Goal: Task Accomplishment & Management: Complete application form

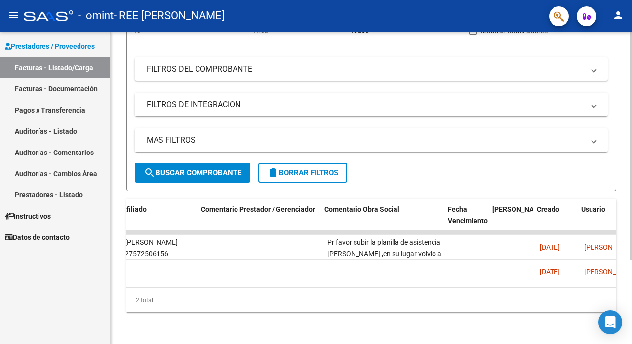
scroll to position [0, 1370]
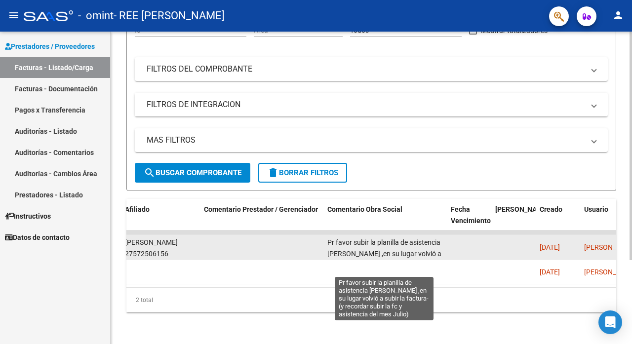
click at [435, 245] on span "Pr favor subir la planilla de asistencia [PERSON_NAME] ,en su lugar volvió a su…" at bounding box center [384, 258] width 114 height 41
click at [431, 245] on span "Pr favor subir la planilla de asistencia [PERSON_NAME] ,en su lugar volvió a su…" at bounding box center [384, 258] width 114 height 41
click at [431, 245] on div "Pr favor subir la planilla de asistencia [PERSON_NAME] ,en su lugar volvió a su…" at bounding box center [384, 247] width 115 height 21
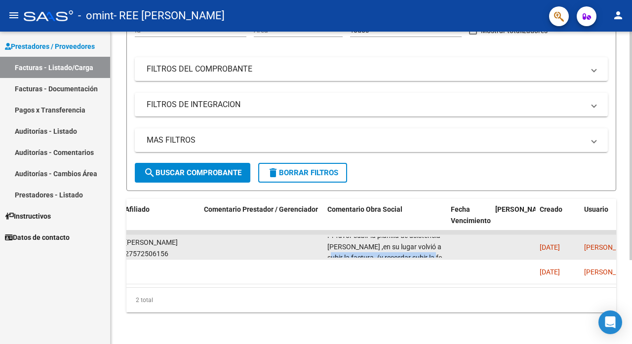
scroll to position [11, 0]
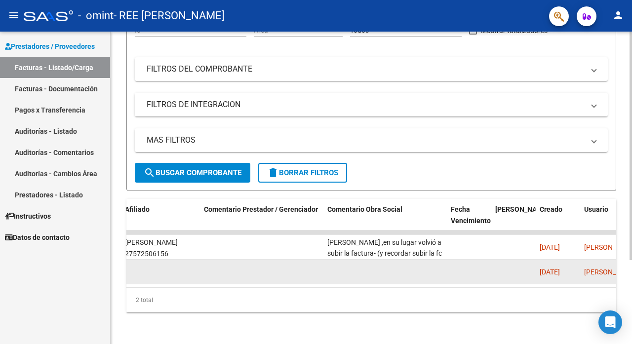
click at [422, 262] on datatable-body-cell at bounding box center [384, 272] width 123 height 24
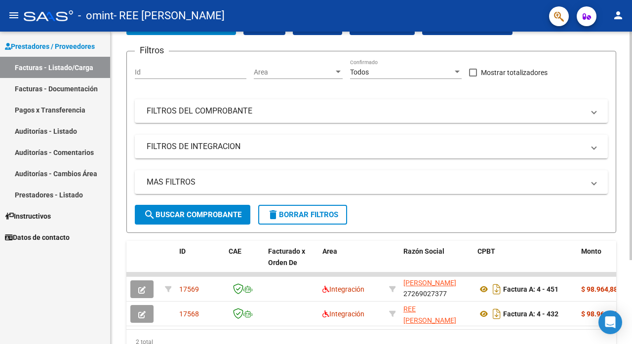
scroll to position [114, 0]
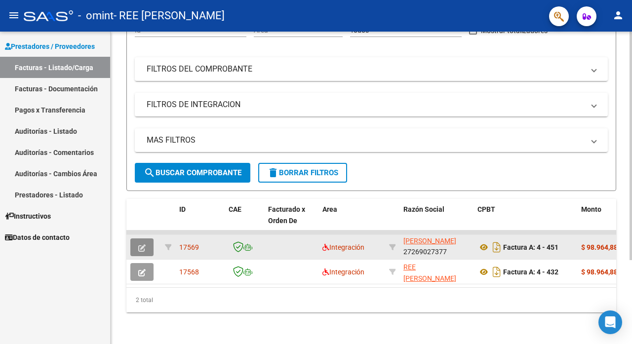
click at [143, 244] on icon "button" at bounding box center [141, 247] width 7 height 7
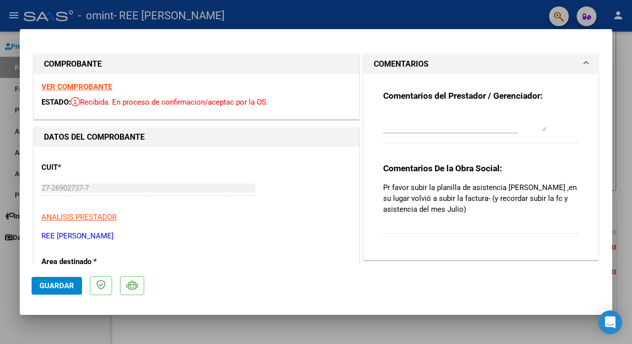
click at [584, 63] on span at bounding box center [586, 64] width 4 height 12
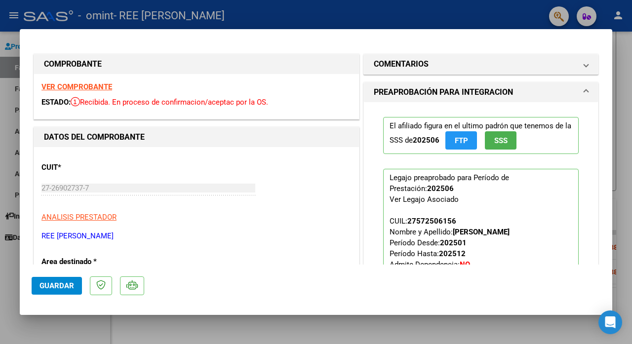
drag, startPoint x: 591, startPoint y: 87, endPoint x: 593, endPoint y: 133, distance: 46.0
click at [593, 133] on mat-dialog-content "COMPROBANTE VER COMPROBANTE ESTADO: Recibida. En proceso de confirmacion/acepta…" at bounding box center [316, 153] width 592 height 224
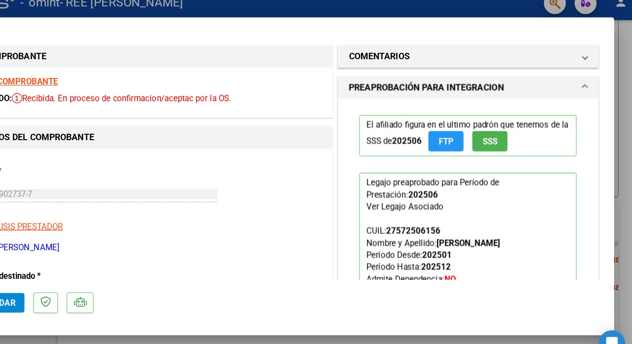
click at [612, 146] on div at bounding box center [316, 172] width 632 height 344
type input "$ 0,00"
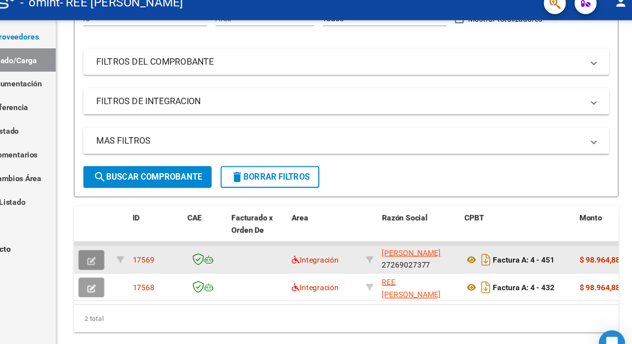
click at [140, 244] on icon "button" at bounding box center [141, 247] width 7 height 7
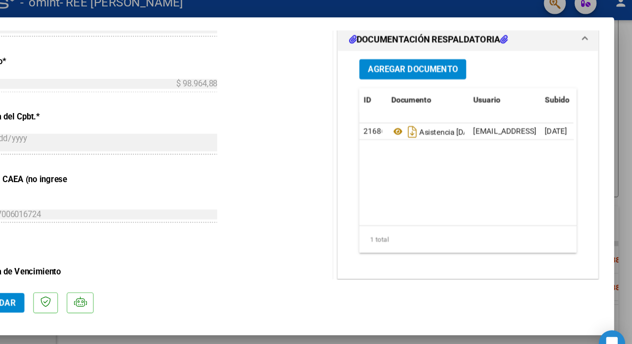
scroll to position [491, 0]
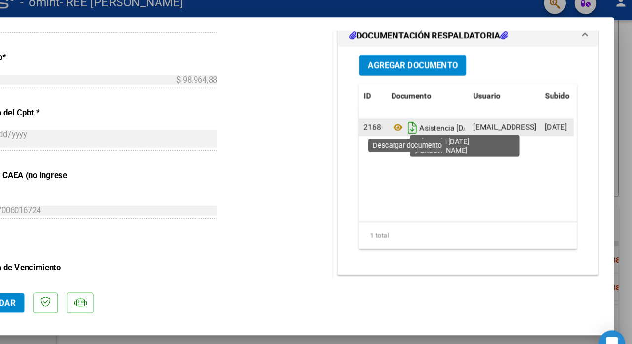
click at [424, 124] on icon "Descargar documento" at bounding box center [430, 128] width 13 height 16
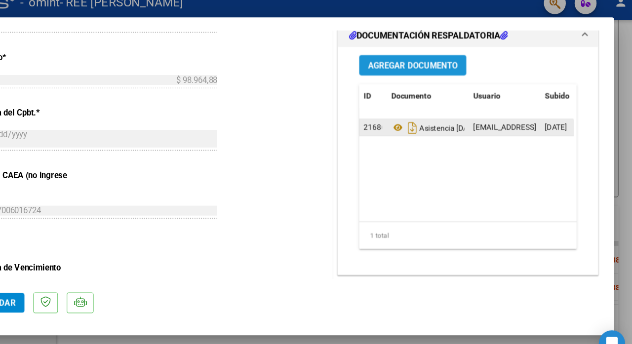
click at [443, 68] on span "Agregar Documento" at bounding box center [431, 72] width 80 height 9
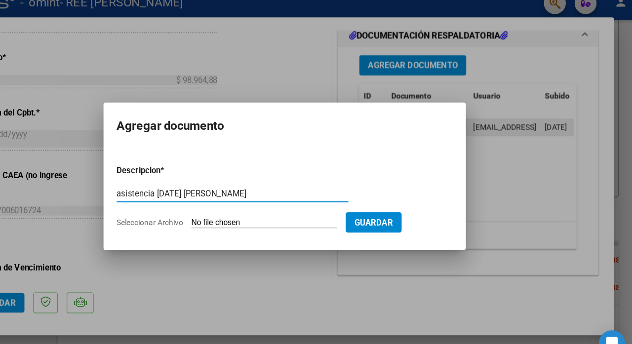
type input "asistencia [DATE] [PERSON_NAME]"
click at [368, 209] on app-file-uploader "Seleccionar Archivo" at bounding box center [268, 213] width 206 height 9
click at [323, 212] on input "Seleccionar Archivo" at bounding box center [297, 213] width 131 height 9
type input "C:\fakepath\asistencia [DATE] [PERSON_NAME].pdf"
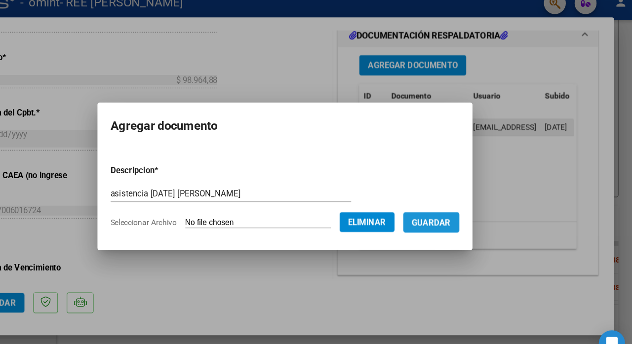
click at [449, 216] on span "Guardar" at bounding box center [447, 213] width 35 height 9
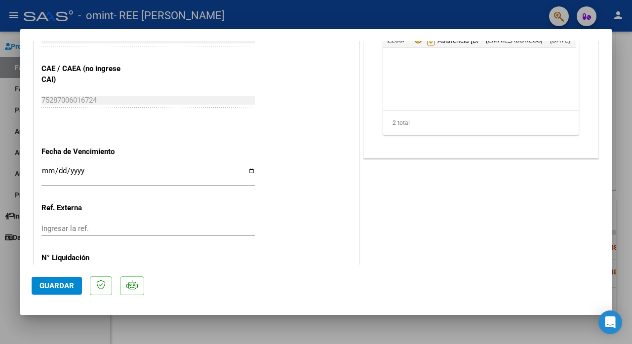
scroll to position [632, 0]
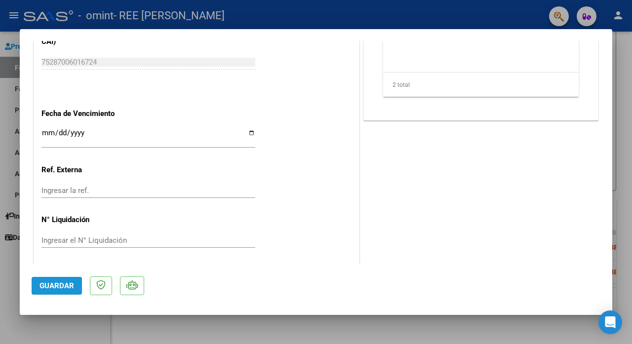
click at [62, 283] on span "Guardar" at bounding box center [56, 285] width 35 height 9
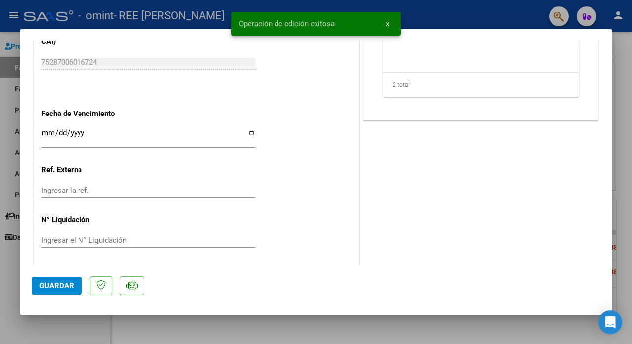
click at [333, 333] on div at bounding box center [316, 172] width 632 height 344
type input "$ 0,00"
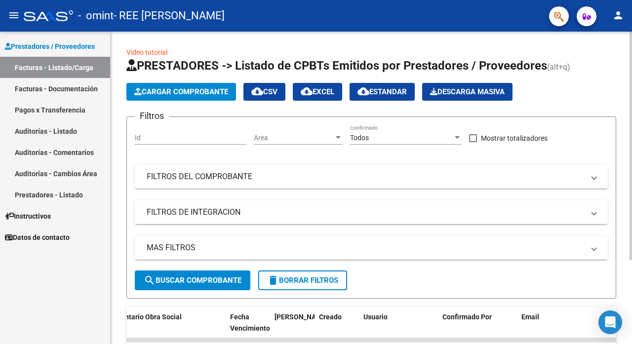
scroll to position [0, 0]
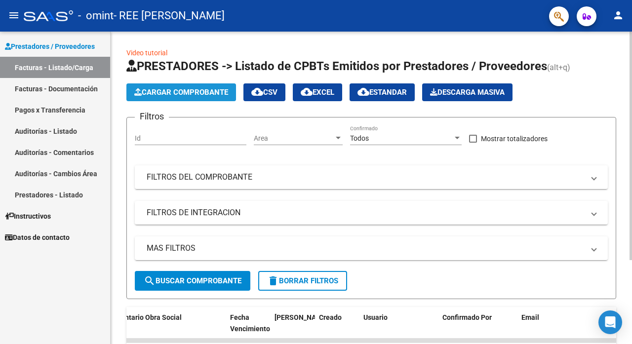
click at [178, 89] on span "Cargar Comprobante" at bounding box center [181, 92] width 94 height 9
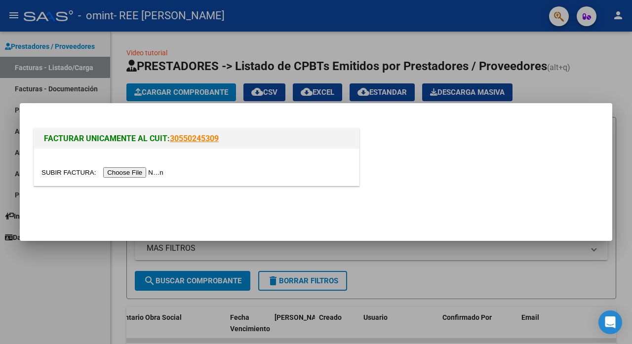
click at [135, 174] on input "file" at bounding box center [103, 172] width 125 height 10
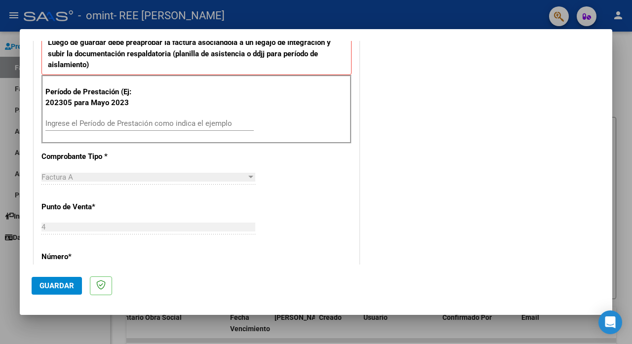
scroll to position [266, 0]
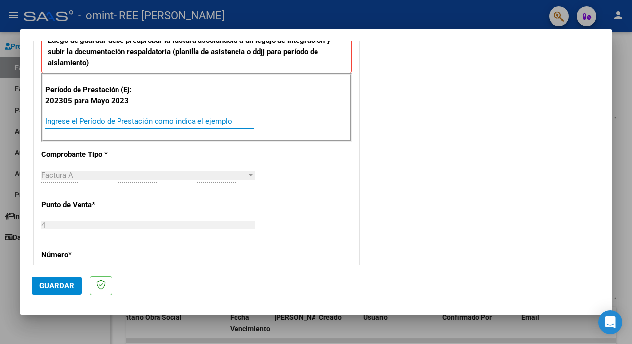
click at [191, 119] on input "Ingrese el Período de Prestación como indica el ejemplo" at bounding box center [149, 121] width 208 height 9
type input "202507"
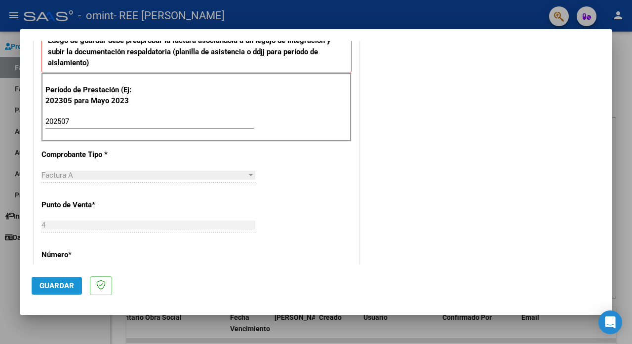
click at [64, 284] on span "Guardar" at bounding box center [56, 285] width 35 height 9
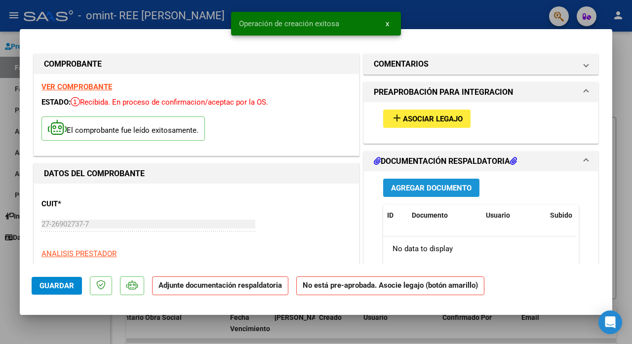
click at [421, 185] on span "Agregar Documento" at bounding box center [431, 188] width 80 height 9
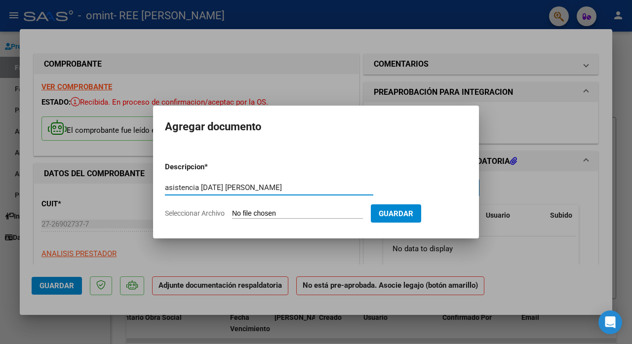
type input "asistencia [DATE] [PERSON_NAME]"
click at [241, 215] on input "Seleccionar Archivo" at bounding box center [297, 213] width 131 height 9
type input "C:\fakepath\asistencia [DATE] [PERSON_NAME].pdf"
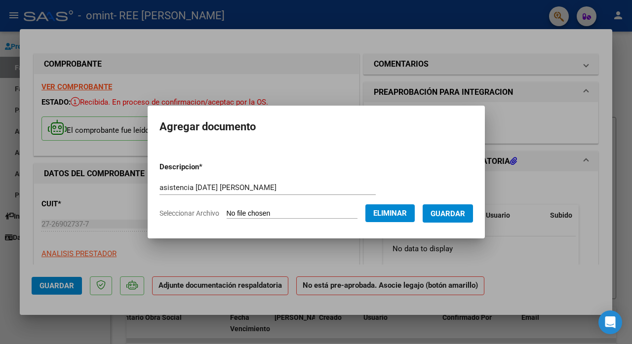
click at [458, 212] on span "Guardar" at bounding box center [447, 213] width 35 height 9
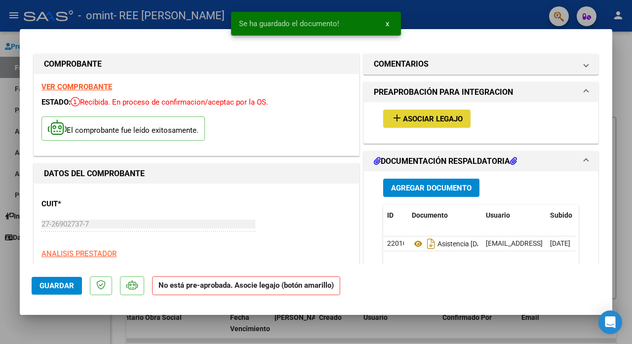
click at [438, 112] on button "add Asociar Legajo" at bounding box center [426, 119] width 87 height 18
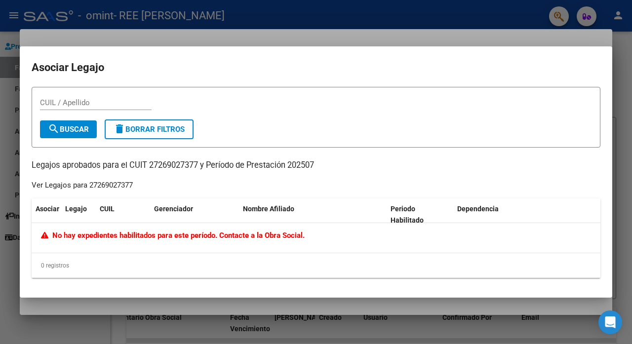
click at [623, 55] on div at bounding box center [316, 172] width 632 height 344
